Goal: Task Accomplishment & Management: Manage account settings

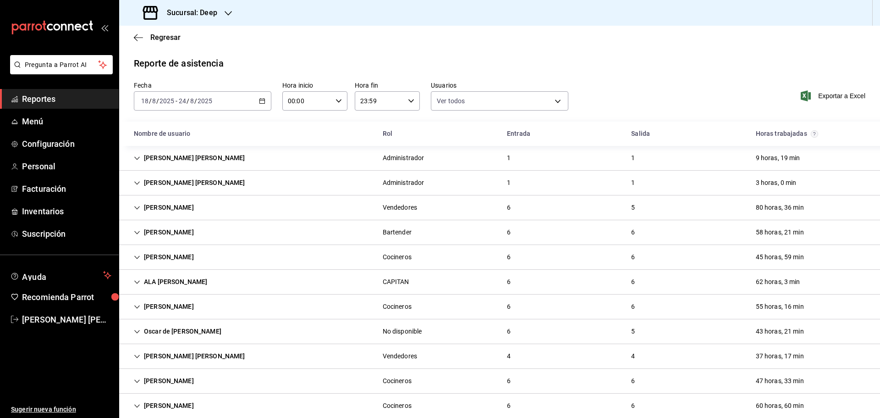
click at [55, 96] on span "Reportes" at bounding box center [66, 99] width 89 height 12
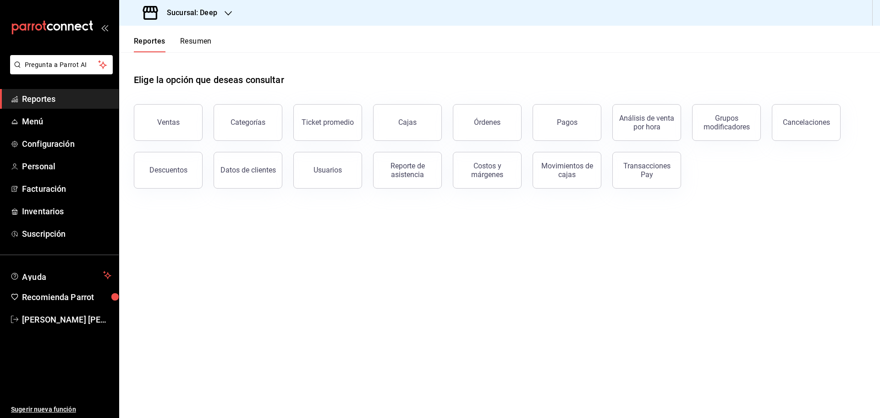
click at [75, 88] on li "Pregunta a Parrot AI" at bounding box center [59, 72] width 111 height 34
click at [78, 96] on span "Reportes" at bounding box center [66, 99] width 89 height 12
click at [226, 14] on icon "button" at bounding box center [228, 13] width 7 height 7
click at [179, 40] on span "Abisal Seafoods (MTY)" at bounding box center [160, 40] width 66 height 10
click at [242, 9] on h3 "Sucursal: Abisal Seafoods (MTY)" at bounding box center [219, 12] width 119 height 11
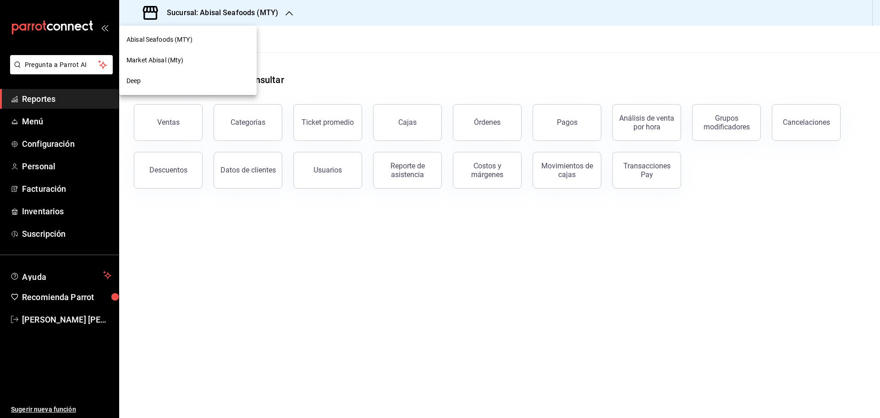
click at [186, 38] on span "Abisal Seafoods (MTY)" at bounding box center [160, 40] width 66 height 10
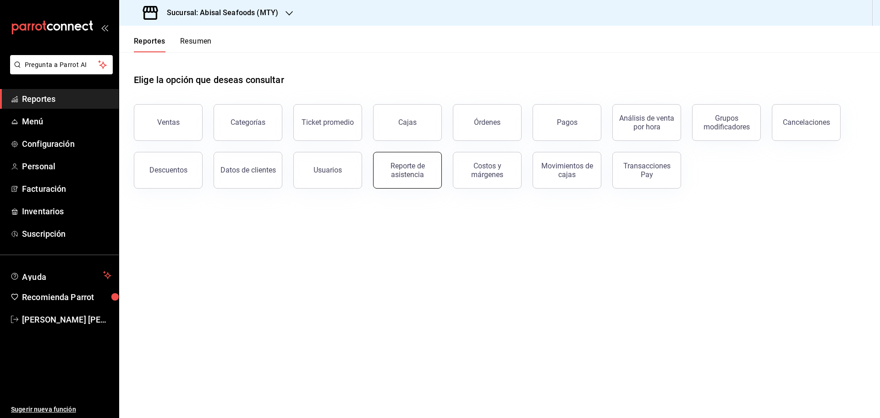
click at [407, 169] on div "Reporte de asistencia" at bounding box center [407, 169] width 57 height 17
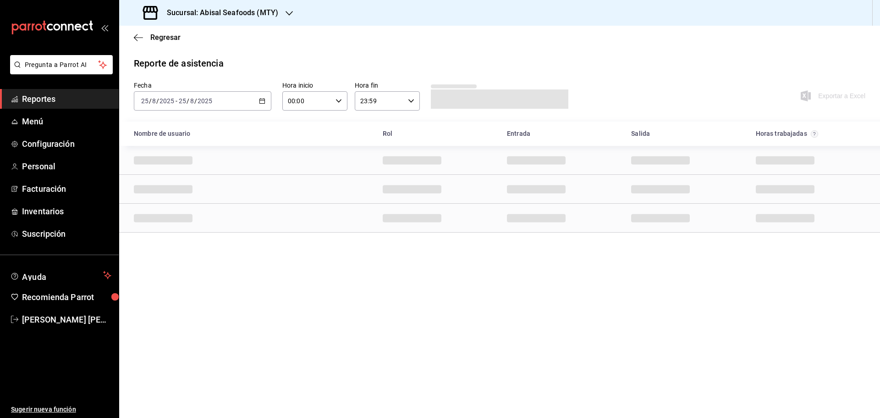
click at [264, 99] on icon "button" at bounding box center [262, 101] width 6 height 6
click at [179, 232] on span "Rango de fechas" at bounding box center [177, 232] width 71 height 10
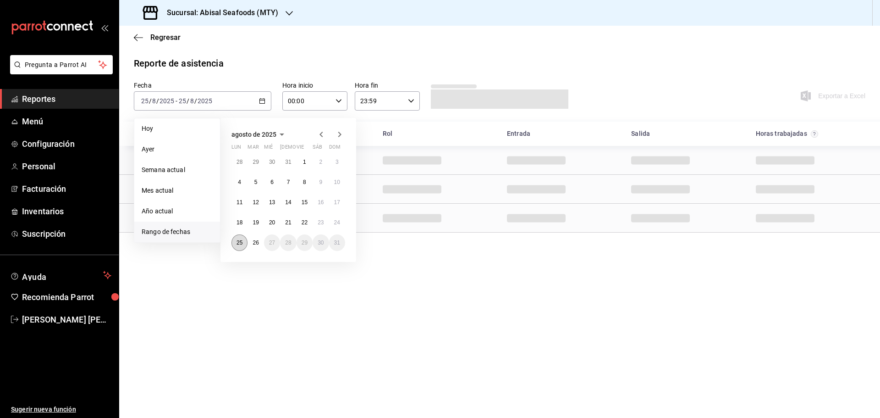
click at [237, 237] on button "25" at bounding box center [240, 242] width 16 height 17
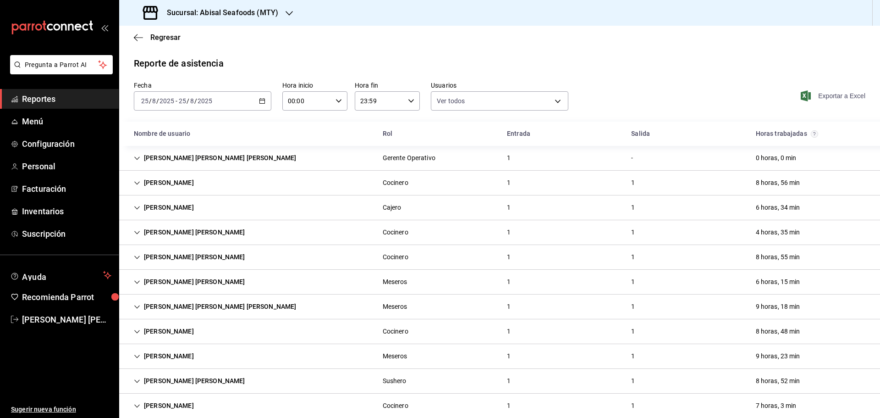
click at [820, 95] on span "Exportar a Excel" at bounding box center [834, 95] width 63 height 11
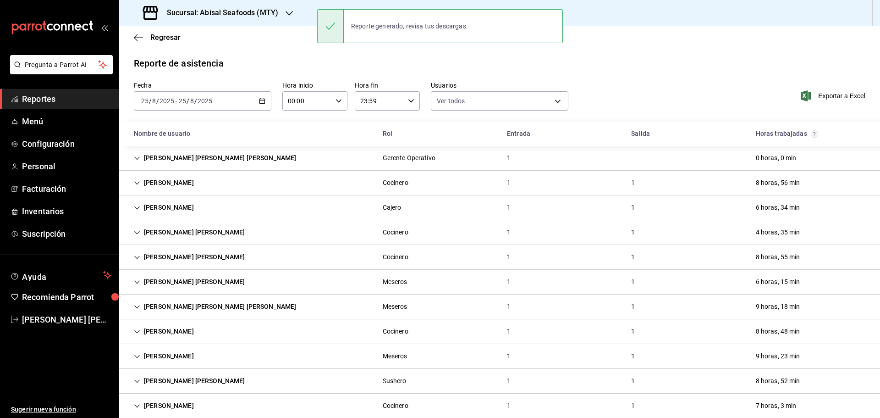
click at [88, 99] on span "Reportes" at bounding box center [66, 99] width 89 height 12
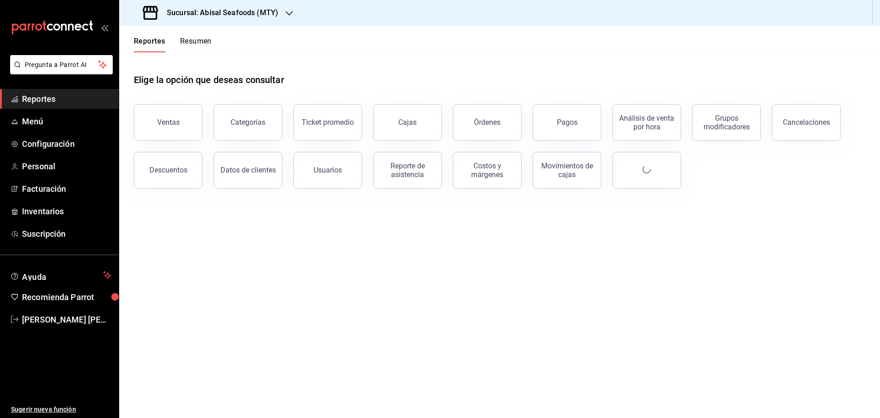
click at [259, 12] on h3 "Sucursal: Abisal Seafoods (MTY)" at bounding box center [219, 12] width 119 height 11
click at [157, 80] on div "Deep" at bounding box center [188, 81] width 123 height 10
click at [431, 166] on div "Reporte de asistencia" at bounding box center [407, 169] width 57 height 17
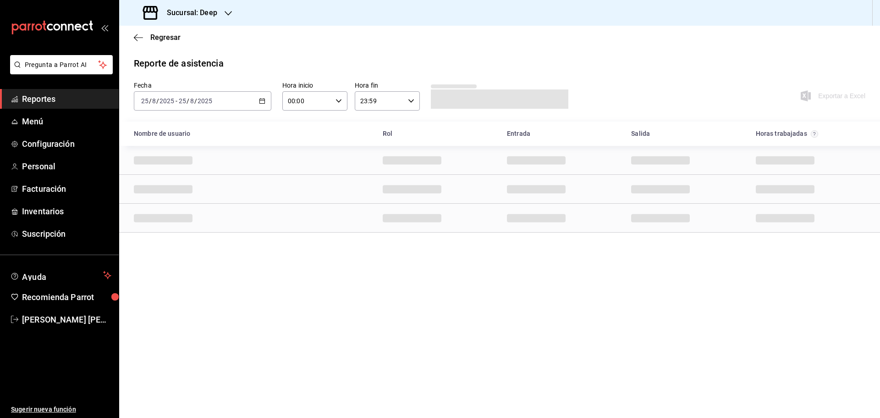
click at [260, 102] on \(Stroke\) "button" at bounding box center [262, 101] width 6 height 5
click at [182, 235] on span "Rango de fechas" at bounding box center [177, 232] width 71 height 10
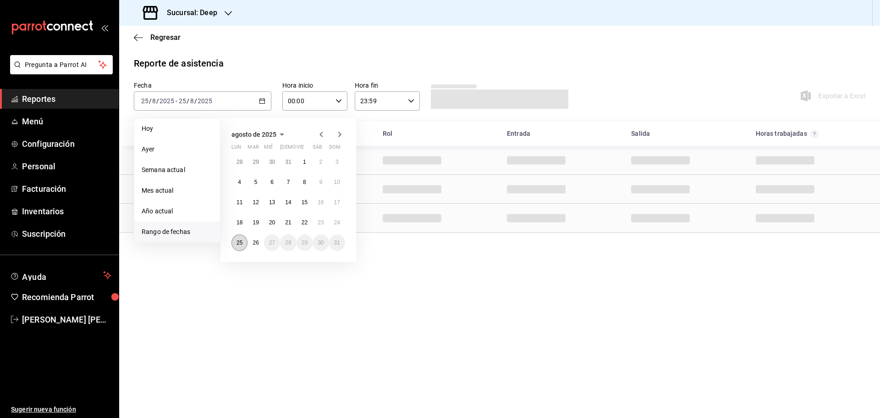
click at [238, 243] on abbr "25" at bounding box center [240, 242] width 6 height 6
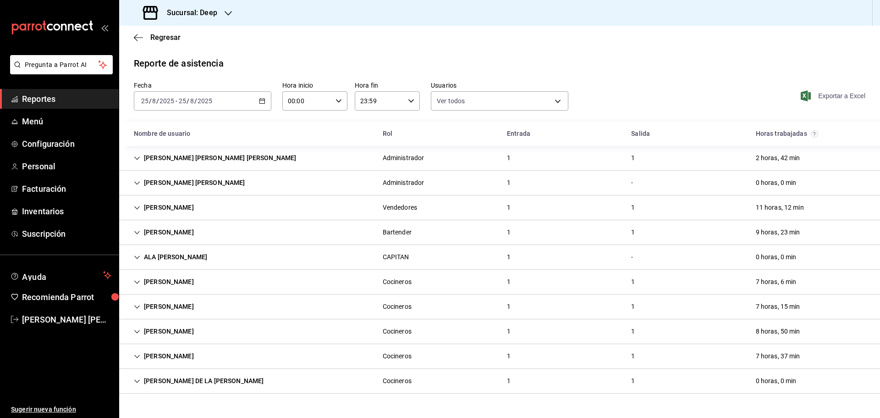
click at [826, 92] on span "Exportar a Excel" at bounding box center [834, 95] width 63 height 11
drag, startPoint x: 408, startPoint y: 70, endPoint x: 281, endPoint y: 62, distance: 127.7
click at [409, 70] on div "Reporte de asistencia" at bounding box center [500, 63] width 732 height 14
click at [211, 18] on h3 "Sucursal: Deep" at bounding box center [189, 12] width 58 height 11
click at [161, 60] on span "Market Abisal (Mty)" at bounding box center [155, 60] width 57 height 10
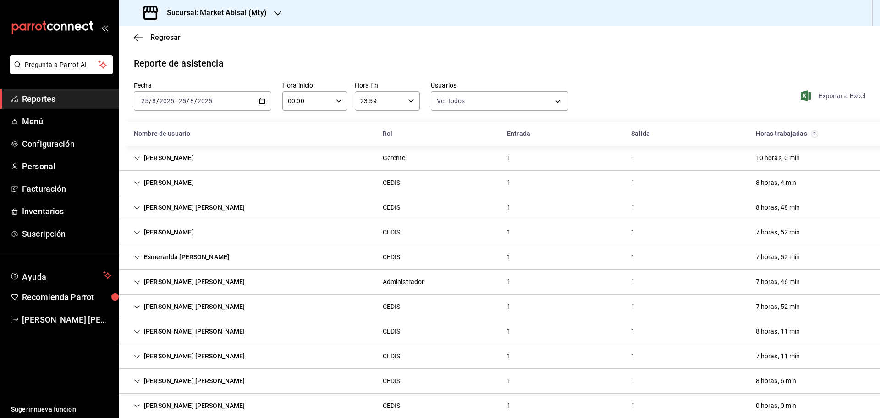
click at [844, 97] on span "Exportar a Excel" at bounding box center [834, 95] width 63 height 11
click at [76, 99] on span "Reportes" at bounding box center [66, 99] width 89 height 12
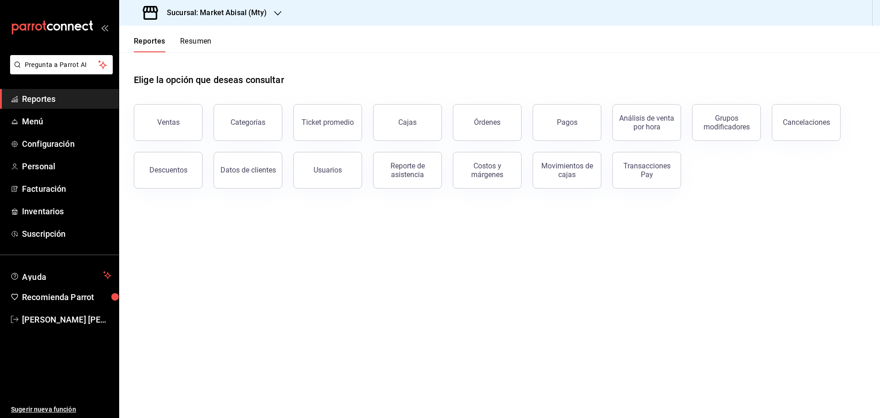
click at [254, 8] on h3 "Sucursal: Market Abisal (Mty)" at bounding box center [213, 12] width 107 height 11
click at [184, 39] on span "Abisal Seafoods (MTY)" at bounding box center [160, 40] width 66 height 10
click at [341, 172] on button "Usuarios" at bounding box center [327, 170] width 69 height 37
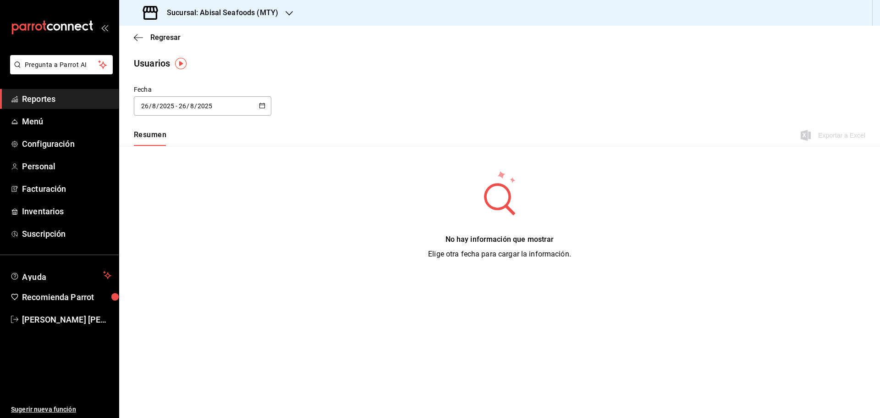
click at [260, 103] on \(Stroke\) "button" at bounding box center [260, 103] width 0 height 0
click at [201, 230] on li "Rango de fechas" at bounding box center [177, 238] width 87 height 21
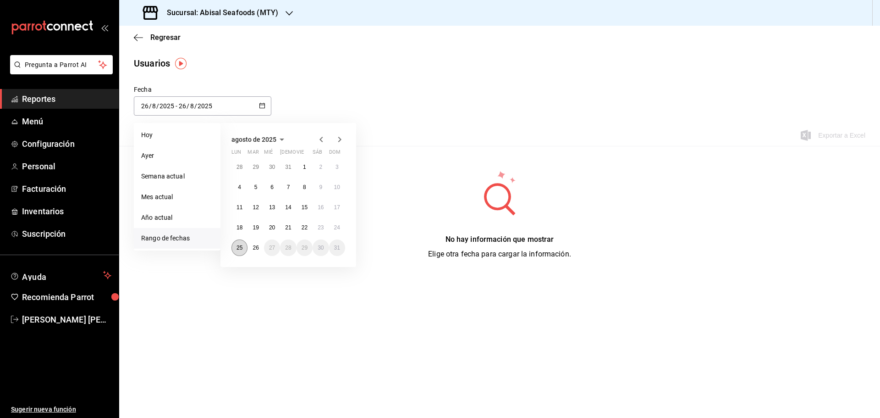
click at [241, 246] on abbr "25" at bounding box center [240, 247] width 6 height 6
type input "2025-08-25"
type input "25"
type input "2025-08-25"
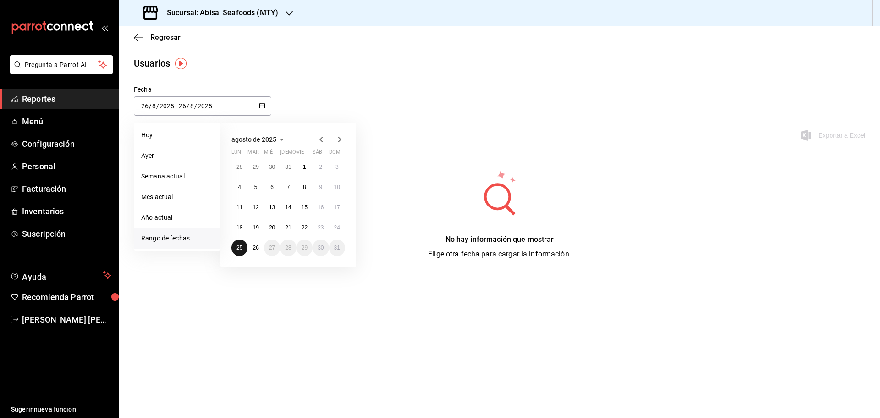
type input "25"
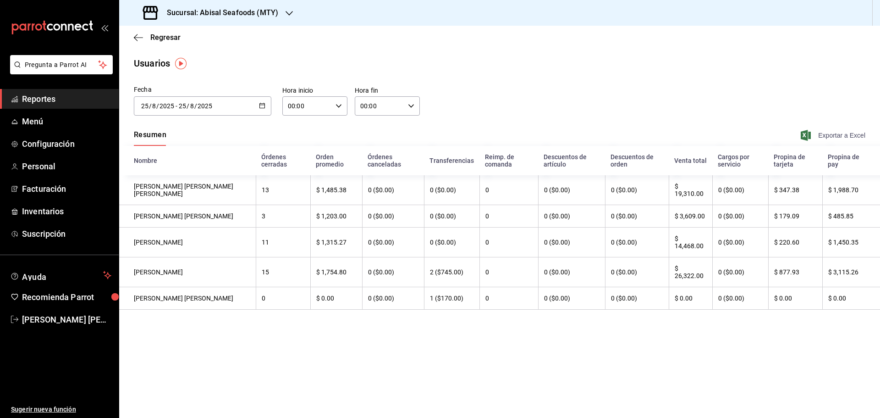
click at [826, 137] on span "Exportar a Excel" at bounding box center [834, 135] width 63 height 11
click at [264, 14] on h3 "Sucursal: Abisal Seafoods (MTY)" at bounding box center [219, 12] width 119 height 11
click at [175, 83] on div "Deep" at bounding box center [188, 81] width 123 height 10
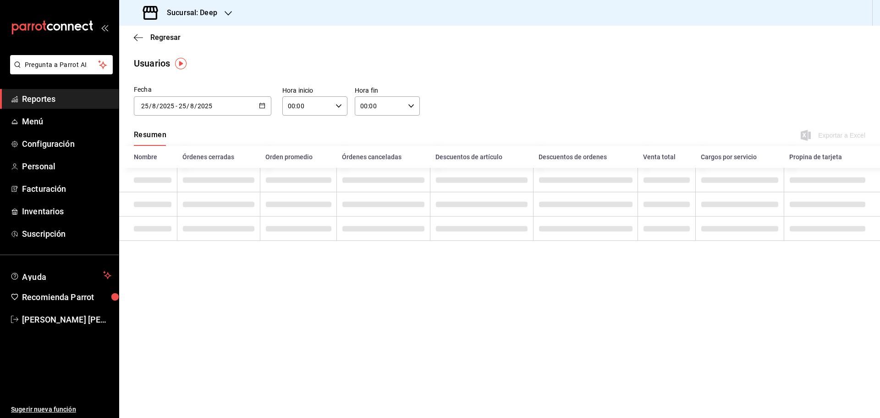
click at [66, 99] on span "Reportes" at bounding box center [66, 99] width 89 height 12
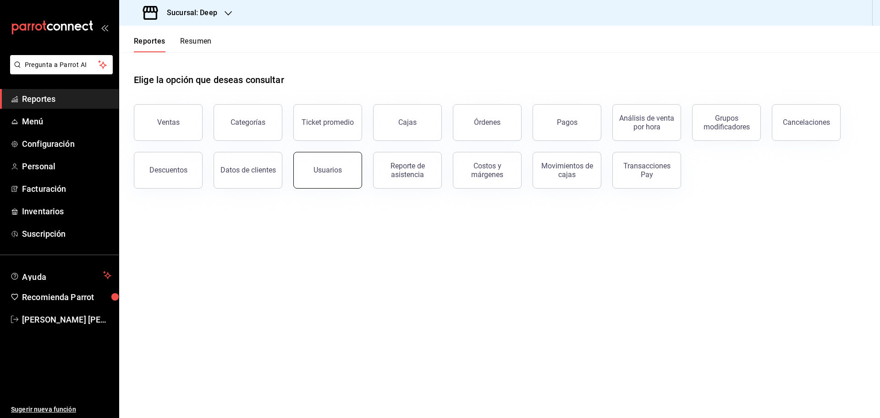
click at [312, 171] on button "Usuarios" at bounding box center [327, 170] width 69 height 37
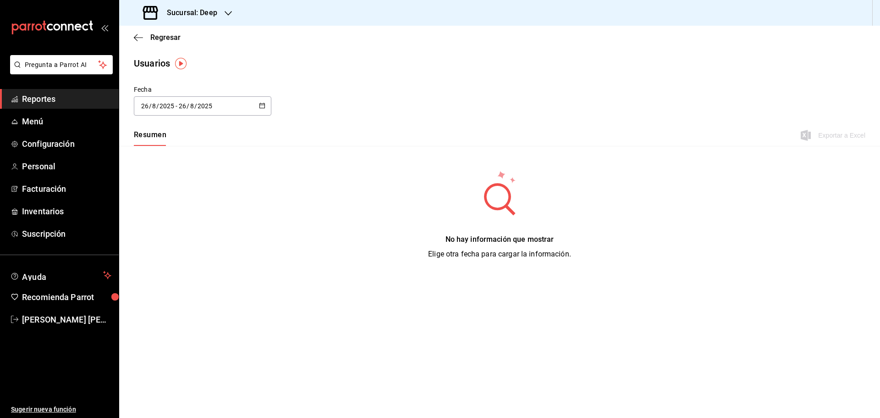
click at [265, 109] on button "button" at bounding box center [262, 106] width 6 height 8
click at [189, 240] on li "Rango de fechas" at bounding box center [177, 238] width 87 height 21
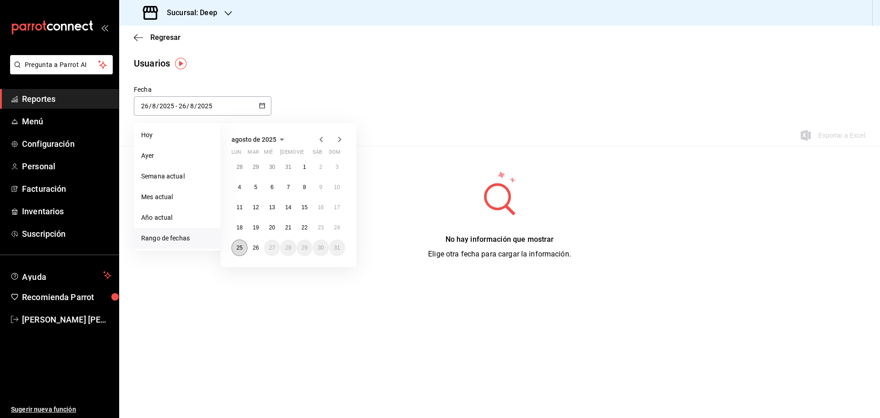
click at [242, 249] on abbr "25" at bounding box center [240, 247] width 6 height 6
type input "2025-08-25"
type input "25"
type input "2025-08-25"
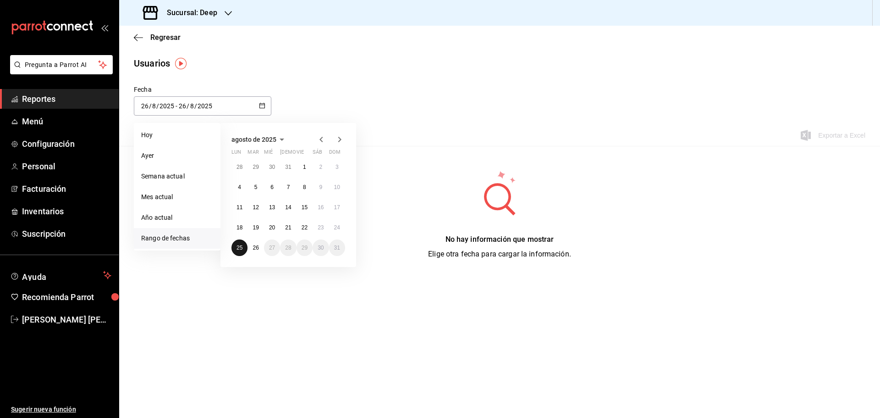
type input "25"
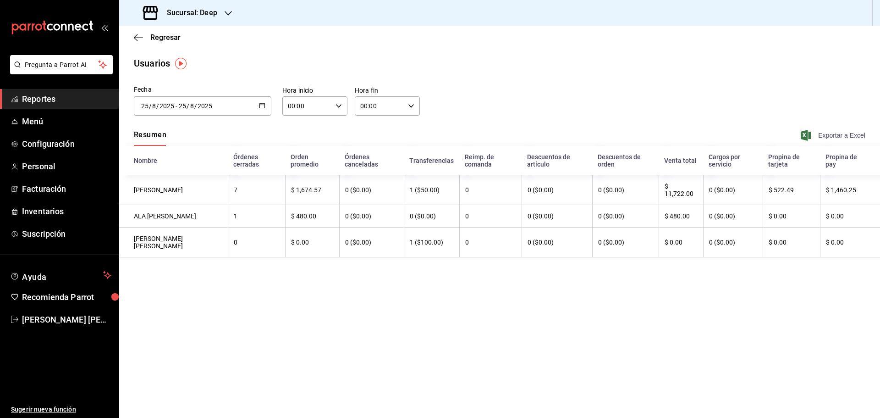
click at [828, 138] on span "Exportar a Excel" at bounding box center [834, 135] width 63 height 11
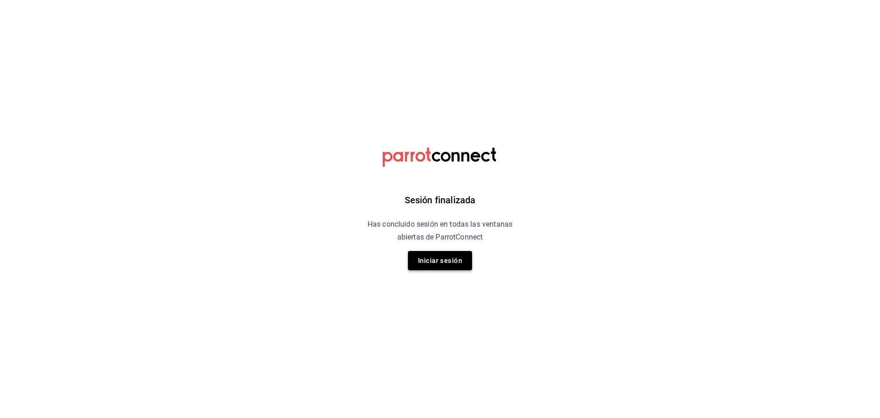
click at [453, 251] on button "Iniciar sesión" at bounding box center [440, 260] width 64 height 19
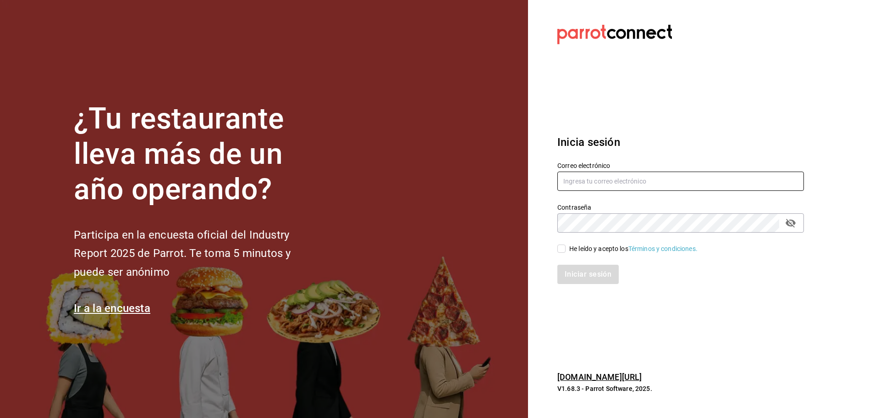
click at [586, 182] on input "text" at bounding box center [680, 180] width 247 height 19
type input "marisqueriarh@abisal.mx"
click at [568, 250] on span "He leído y acepto los Términos y condiciones." at bounding box center [632, 249] width 132 height 10
click at [566, 250] on input "He leído y acepto los Términos y condiciones." at bounding box center [561, 248] width 8 height 8
checkbox input "true"
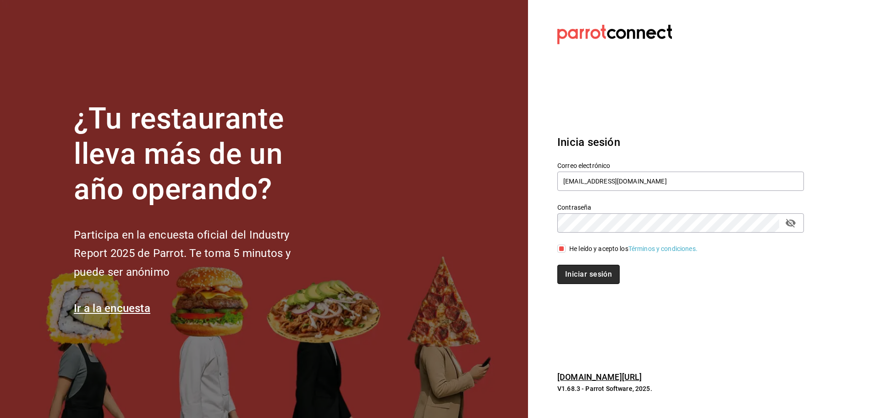
click at [583, 269] on button "Iniciar sesión" at bounding box center [588, 274] width 62 height 19
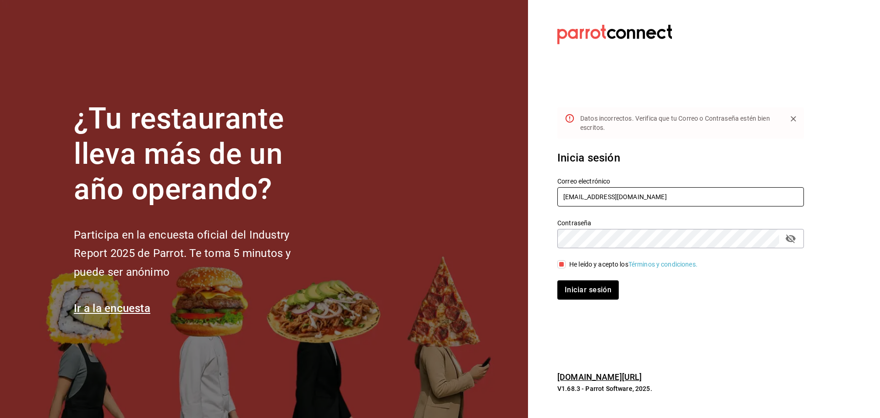
click at [647, 199] on input "marisqueriarh@abisal.mx" at bounding box center [680, 196] width 247 height 19
drag, startPoint x: 648, startPoint y: 197, endPoint x: 532, endPoint y: 195, distance: 115.5
click at [532, 195] on section "Datos incorrectos. Verifica que tu Correo o Contraseña estén bien escritos. Ini…" at bounding box center [677, 209] width 298 height 418
type input "marisqueriarh@abisal.mx"
click at [578, 283] on button "Iniciar sesión" at bounding box center [588, 289] width 62 height 19
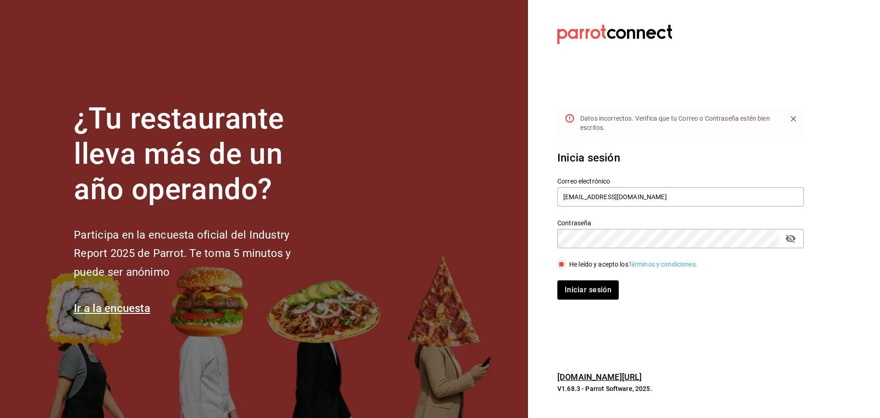
click at [791, 233] on icon "passwordField" at bounding box center [790, 238] width 11 height 11
drag, startPoint x: 612, startPoint y: 287, endPoint x: 616, endPoint y: 283, distance: 5.2
click at [612, 287] on button "Iniciar sesión" at bounding box center [588, 289] width 62 height 19
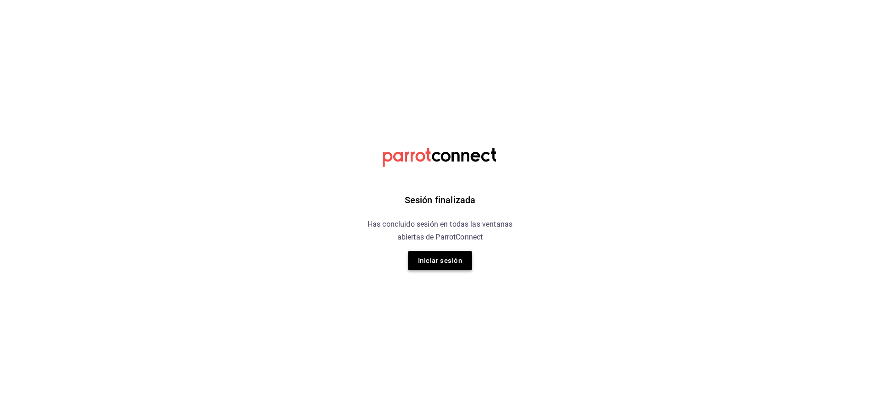
click at [436, 252] on button "Iniciar sesión" at bounding box center [440, 260] width 64 height 19
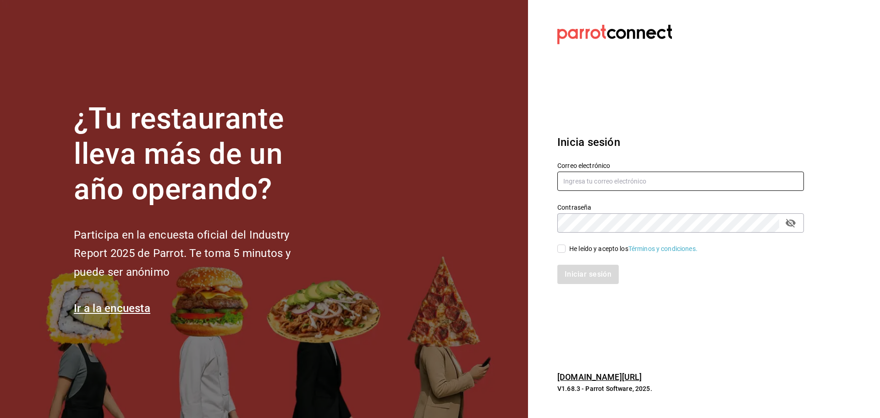
click at [605, 181] on input "text" at bounding box center [680, 180] width 247 height 19
type input "marisqueriarh@abisal.mx"
click at [588, 249] on div "He leído y acepto los Términos y condiciones." at bounding box center [633, 249] width 128 height 10
click at [566, 249] on input "He leído y acepto los Términos y condiciones." at bounding box center [561, 248] width 8 height 8
checkbox input "true"
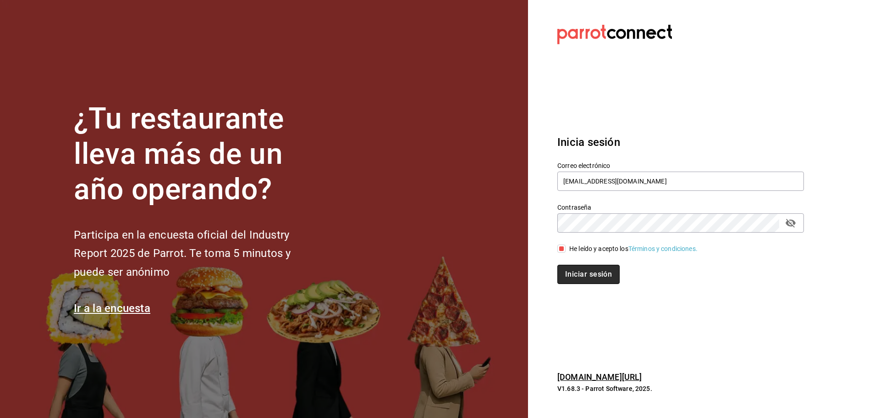
click at [590, 269] on button "Iniciar sesión" at bounding box center [588, 274] width 62 height 19
